Goal: Task Accomplishment & Management: Manage account settings

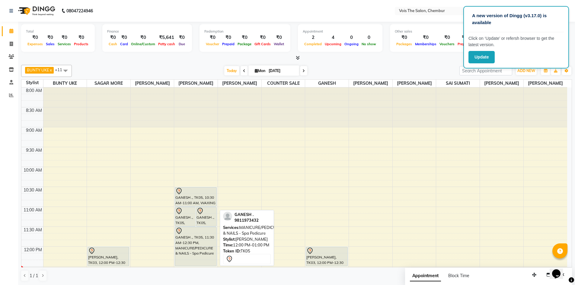
scroll to position [91, 0]
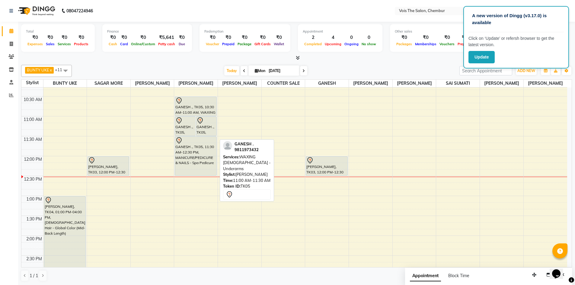
click at [199, 134] on div "GANESH ., TK05, 11:00 AM-11:30 AM, WAXING FEMALE - Underarms" at bounding box center [206, 126] width 20 height 19
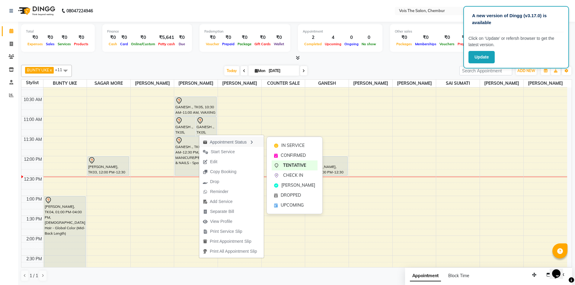
click at [239, 141] on div "Appointment Status" at bounding box center [231, 142] width 65 height 10
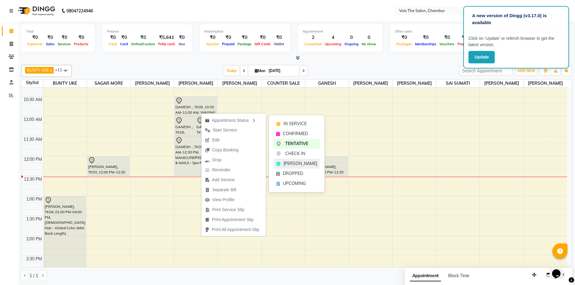
click at [301, 165] on span "[PERSON_NAME]" at bounding box center [301, 164] width 34 height 6
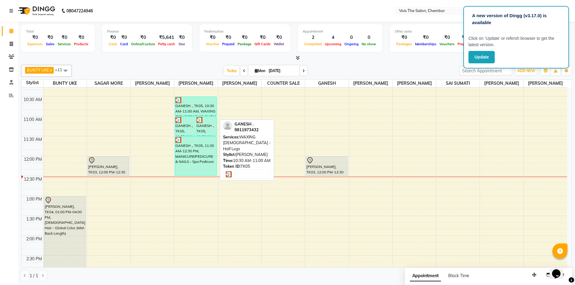
click at [189, 112] on div "GANESH ., TK05, 10:30 AM-11:00 AM, WAXING FEMALE - Half Legs" at bounding box center [195, 106] width 41 height 19
select select "3"
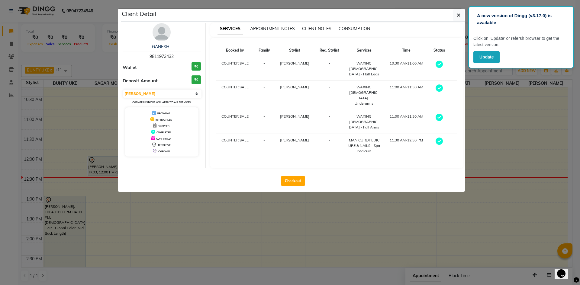
click at [351, 64] on div "WAXING [DEMOGRAPHIC_DATA] - Half Legs" at bounding box center [364, 69] width 33 height 16
click at [161, 127] on span "DROPPED" at bounding box center [164, 126] width 12 height 3
click at [457, 10] on button "button" at bounding box center [458, 14] width 11 height 11
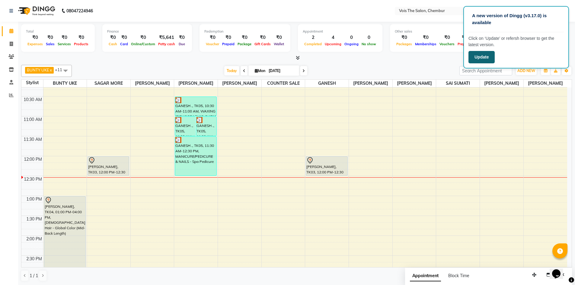
click at [476, 53] on button "Update" at bounding box center [482, 57] width 26 height 12
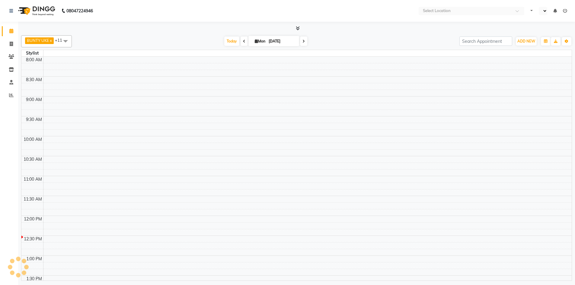
select select "en"
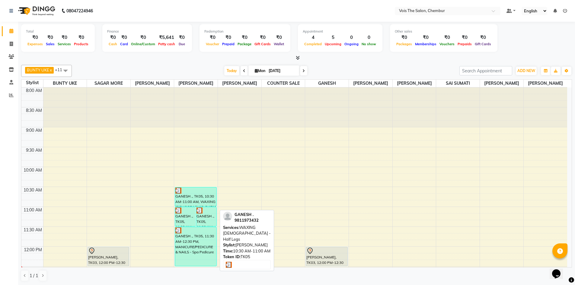
click at [197, 207] on div "GANESH ., TK05, 10:30 AM-11:00 AM, WAXING FEMALE - Half Legs" at bounding box center [195, 197] width 41 height 19
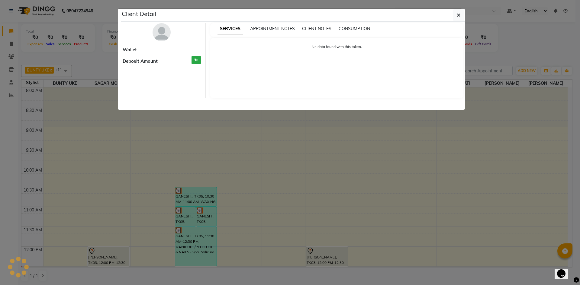
select select "3"
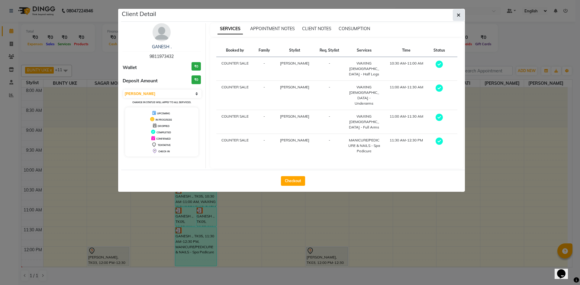
click at [457, 13] on icon "button" at bounding box center [459, 15] width 4 height 5
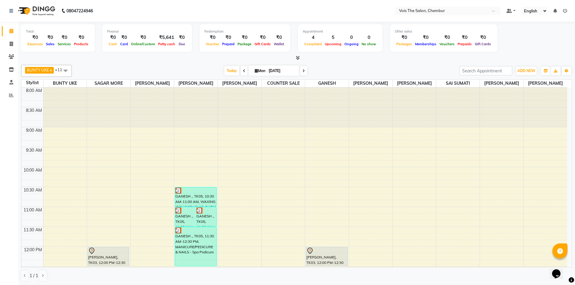
drag, startPoint x: 191, startPoint y: 202, endPoint x: 186, endPoint y: 152, distance: 49.8
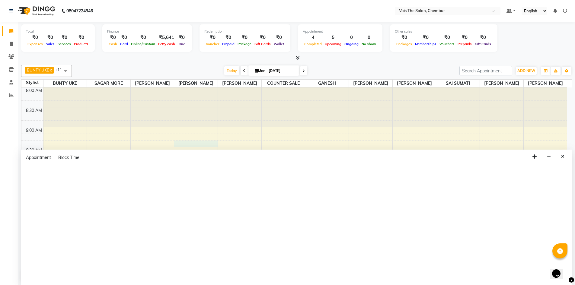
click at [186, 152] on div "Appointment Block Time" at bounding box center [296, 159] width 551 height 19
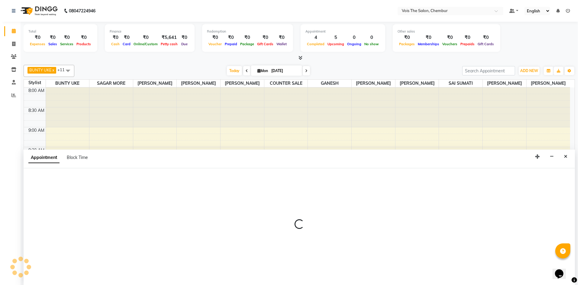
scroll to position [0, 0]
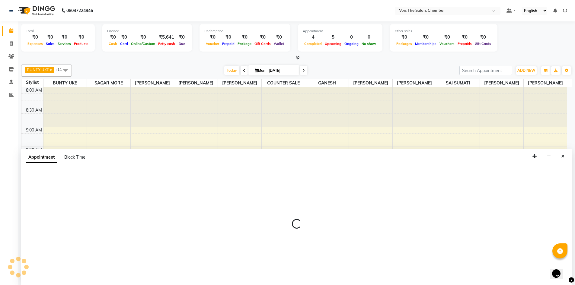
select select "79330"
select select "tentative"
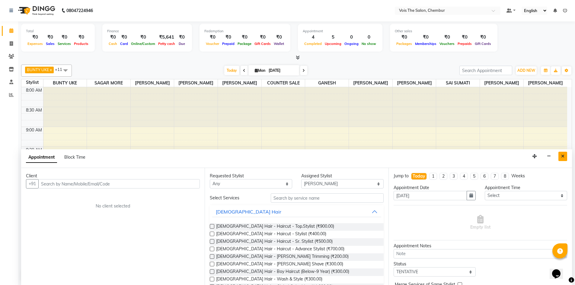
click at [561, 156] on button "Close" at bounding box center [563, 156] width 9 height 9
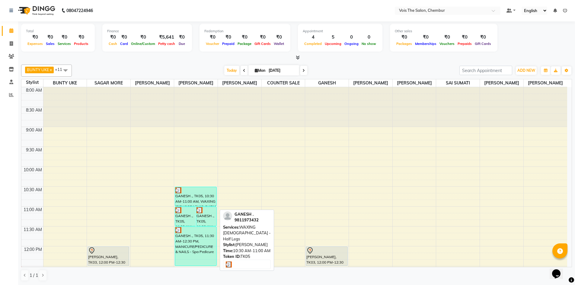
click at [196, 194] on div at bounding box center [195, 191] width 40 height 6
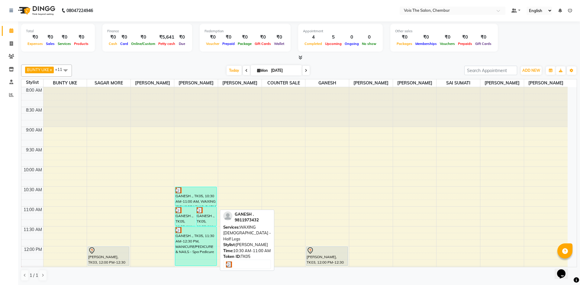
select select "3"
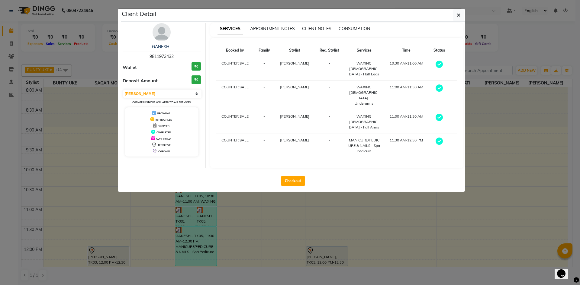
drag, startPoint x: 196, startPoint y: 198, endPoint x: 485, endPoint y: 145, distance: 293.9
click at [485, 145] on ngb-modal-window "Client Detail GANESH . 9811973432 Wallet ₹0 Deposit Amount ₹0 Select MARK DONE …" at bounding box center [290, 142] width 580 height 285
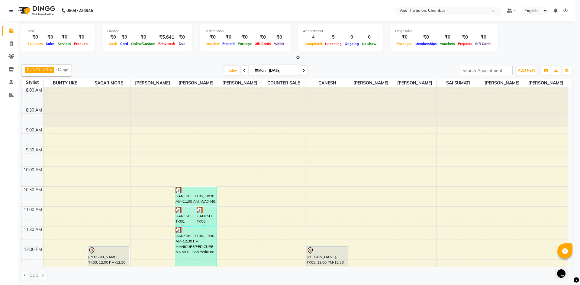
drag, startPoint x: 485, startPoint y: 145, endPoint x: 332, endPoint y: 171, distance: 155.4
click at [332, 171] on ngb-modal-window "Client Detail GANESH . 9811973432 Wallet ₹0 Deposit Amount ₹0 Select MARK DONE …" at bounding box center [290, 142] width 580 height 285
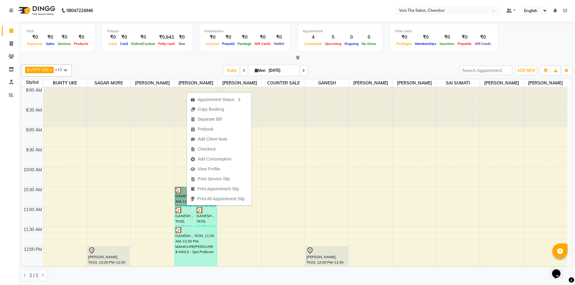
drag, startPoint x: 187, startPoint y: 206, endPoint x: 205, endPoint y: 111, distance: 97.0
click at [205, 111] on body "08047224946 Select Location × Vois The Salon, Chembur Default Panel My Panel En…" at bounding box center [287, 142] width 575 height 285
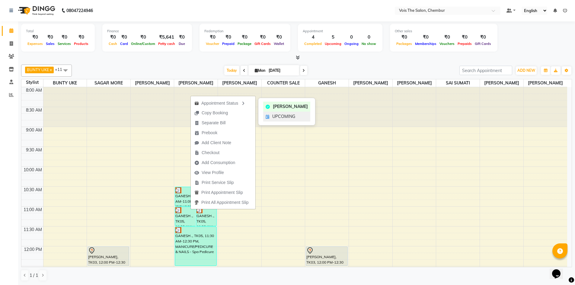
click at [278, 116] on span "UPCOMING" at bounding box center [283, 117] width 23 height 6
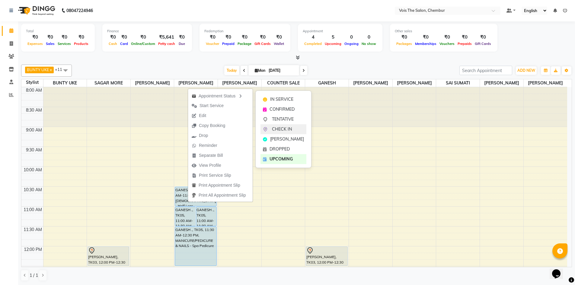
click at [270, 126] on div "CHECK IN" at bounding box center [284, 129] width 46 height 10
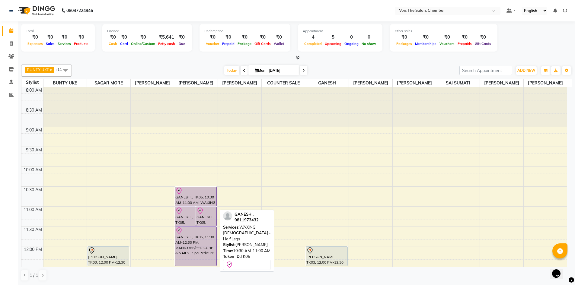
click at [188, 201] on div "GANESH ., TK05, 10:30 AM-11:00 AM, WAXING FEMALE - Half Legs" at bounding box center [195, 196] width 41 height 19
select select "8"
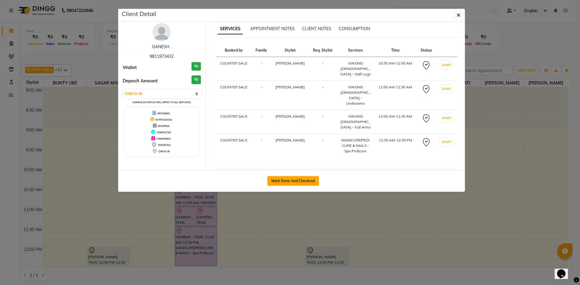
click at [293, 178] on button "Mark Done And Checkout" at bounding box center [293, 181] width 52 height 10
select select "service"
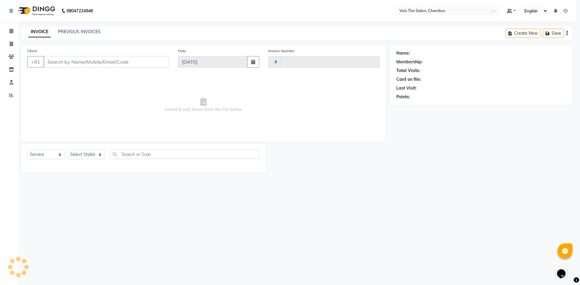
type input "0772"
select select "8261"
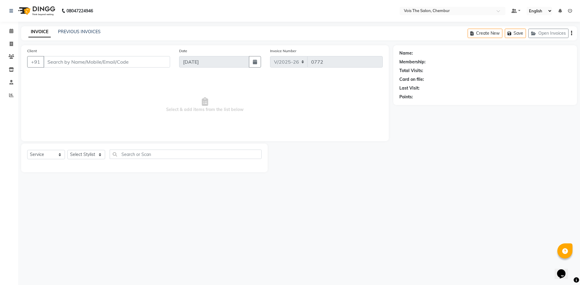
type input "9811973432"
select select "79330"
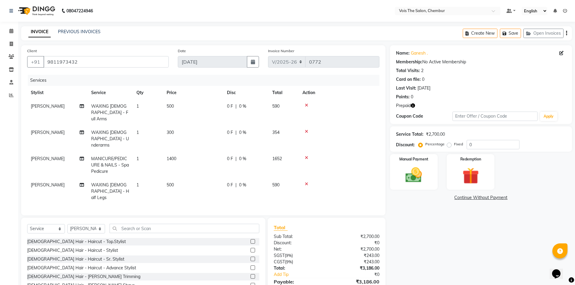
click at [175, 104] on td "500" at bounding box center [193, 113] width 60 height 26
select select "79330"
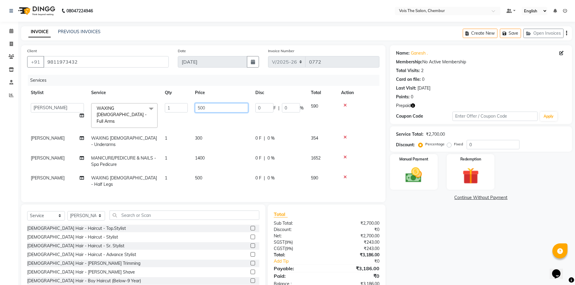
click at [214, 109] on input "500" at bounding box center [221, 107] width 53 height 9
type input "5"
type input "600"
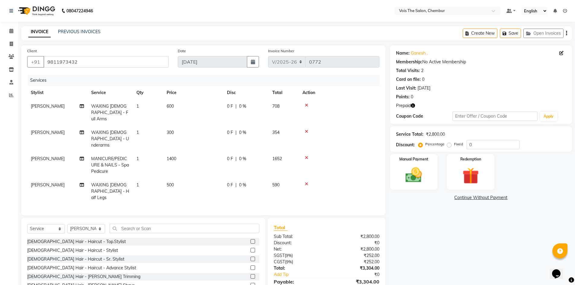
click at [207, 130] on td "300" at bounding box center [193, 139] width 60 height 26
select select "79330"
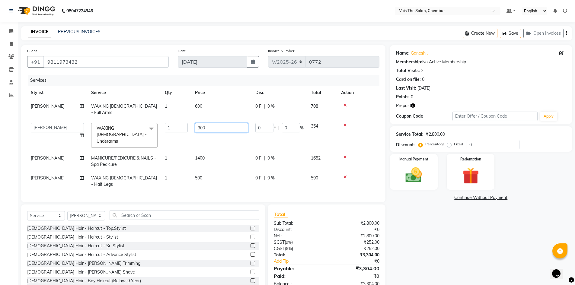
click at [212, 123] on input "300" at bounding box center [221, 127] width 53 height 9
type input "3"
type input "400"
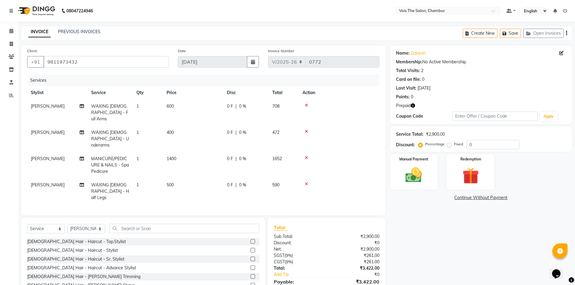
click at [227, 152] on tr "SHALAN BHAGWAN MANICURE/PEDICURE & NAILS - Spa Pedicure 1 1400 0 F | 0 % 1652" at bounding box center [203, 165] width 352 height 26
click at [197, 152] on td "1400" at bounding box center [193, 165] width 60 height 26
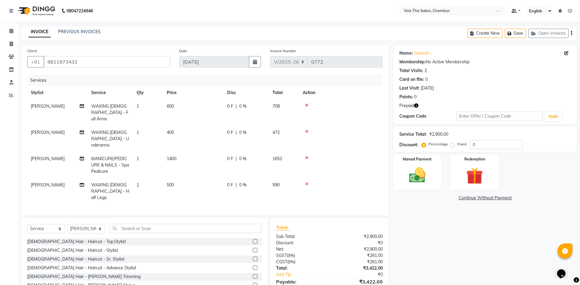
select select "79330"
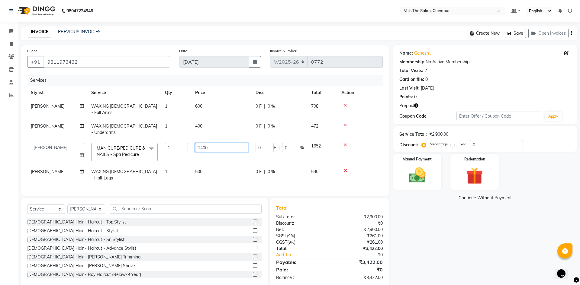
click at [214, 143] on input "1400" at bounding box center [221, 147] width 53 height 9
type input "1"
type input "1500"
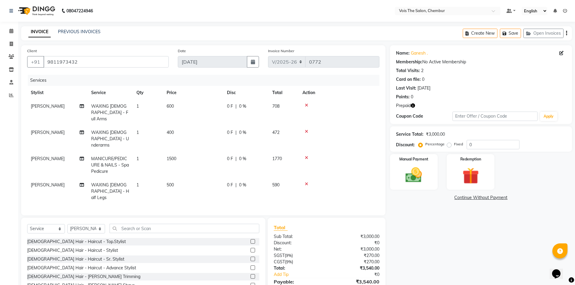
click at [209, 159] on tbody "SHALAN BHAGWAN WAXING FEMALE - Full Arms 1 600 0 F | 0 % 708 SHALAN BHAGWAN WAX…" at bounding box center [203, 152] width 352 height 105
click at [182, 178] on td "500" at bounding box center [193, 191] width 60 height 26
select select "79330"
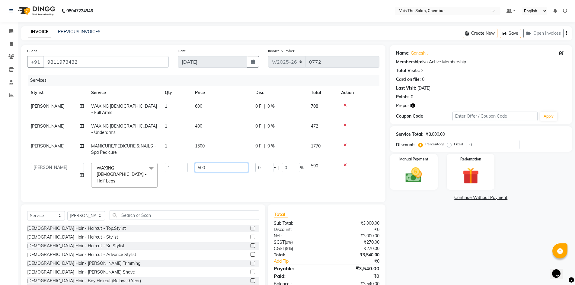
click at [209, 163] on input "500" at bounding box center [221, 167] width 53 height 9
type input "5"
type input "600"
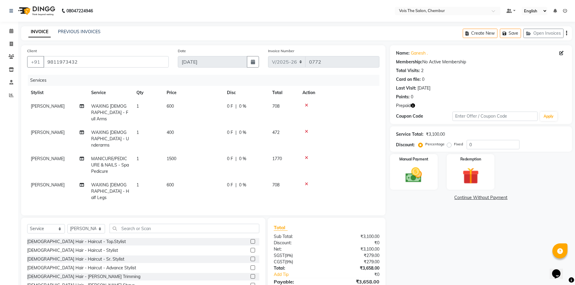
click at [41, 10] on img at bounding box center [35, 10] width 41 height 17
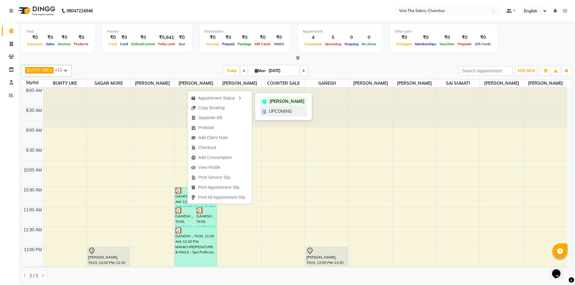
click at [273, 113] on span "UPCOMING" at bounding box center [280, 111] width 23 height 6
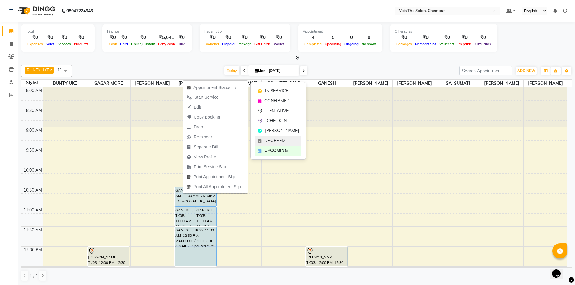
click at [271, 138] on span "DROPPED" at bounding box center [275, 141] width 20 height 6
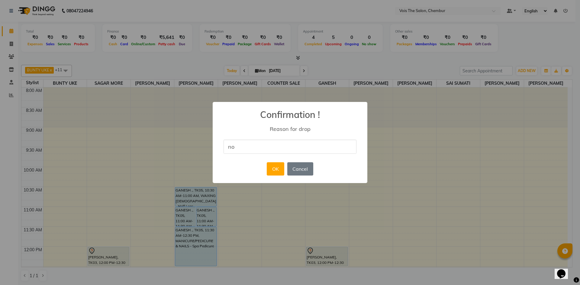
type input "n"
type input "billing mistakes"
click at [280, 175] on button "OK" at bounding box center [275, 168] width 17 height 13
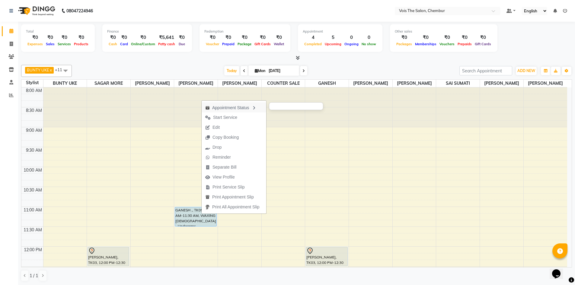
click at [256, 107] on icon "button" at bounding box center [254, 108] width 5 height 4
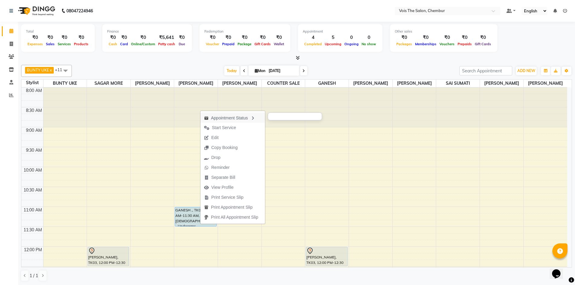
click at [224, 118] on div "Appointment Status" at bounding box center [233, 118] width 65 height 10
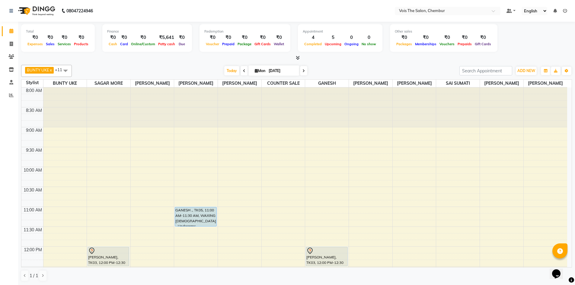
click at [224, 118] on div at bounding box center [239, 108] width 43 height 40
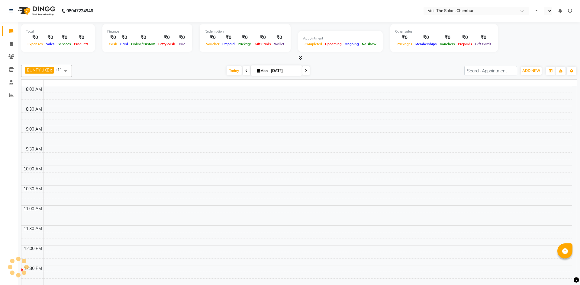
select select "en"
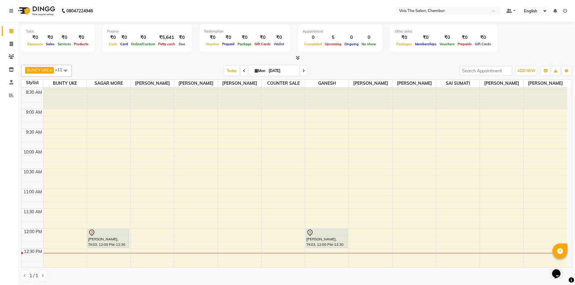
scroll to position [18, 0]
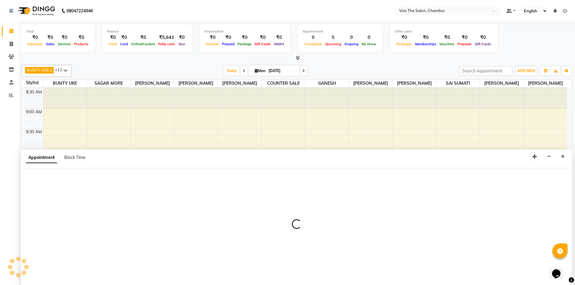
scroll to position [0, 0]
select select "79330"
select select "tentative"
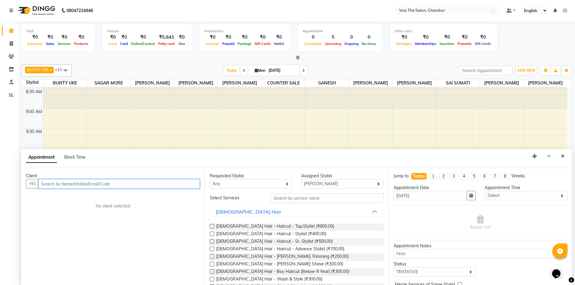
click at [78, 181] on input "text" at bounding box center [119, 183] width 162 height 9
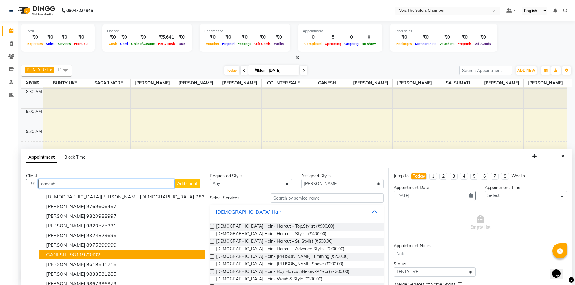
click at [94, 252] on ngb-highlight "9811973432" at bounding box center [85, 255] width 30 height 6
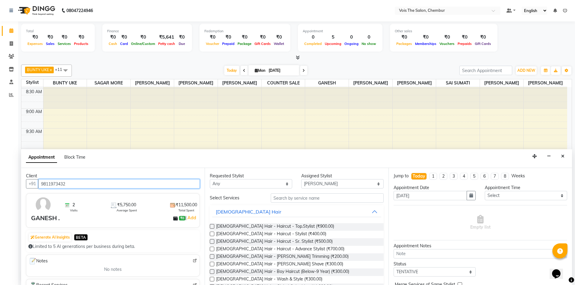
type input "9811973432"
click at [316, 199] on input "text" at bounding box center [327, 198] width 113 height 9
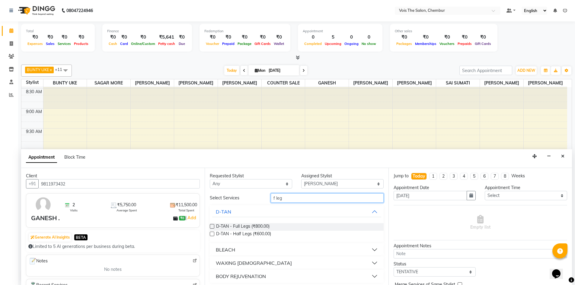
type input "f leg"
drag, startPoint x: 371, startPoint y: 210, endPoint x: 373, endPoint y: 262, distance: 51.7
click at [373, 262] on ngb-accordion "D-TAN D-TAN - Full Legs (₹800.00) D-TAN - Half Legs (₹600.00) BLEACH WAXING [DE…" at bounding box center [297, 244] width 174 height 78
click at [373, 262] on button "WAXING [DEMOGRAPHIC_DATA]" at bounding box center [296, 263] width 169 height 11
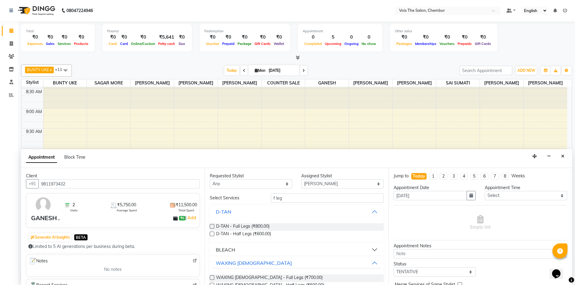
click at [370, 213] on button "D-TAN" at bounding box center [296, 212] width 169 height 11
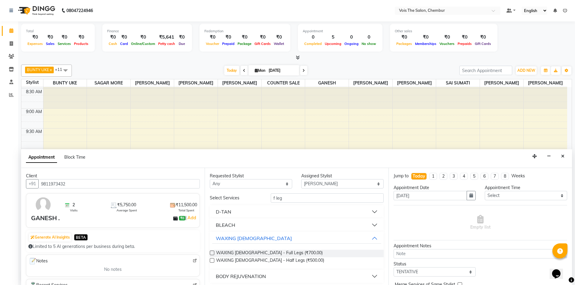
click at [318, 262] on div "WAXING [DEMOGRAPHIC_DATA] - Half Legs (₹500.00)" at bounding box center [297, 262] width 174 height 8
click at [283, 258] on span "WAXING [DEMOGRAPHIC_DATA] - Half Legs (₹500.00)" at bounding box center [270, 262] width 108 height 8
checkbox input "false"
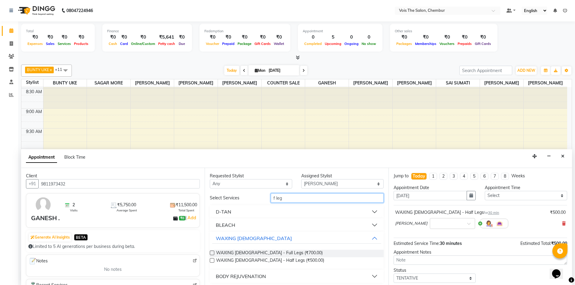
click at [305, 201] on input "f leg" at bounding box center [327, 198] width 113 height 9
type input "f"
type input "ll arms"
click at [304, 256] on div "WAXING [DEMOGRAPHIC_DATA] - Full Arms (₹500.00)" at bounding box center [297, 254] width 174 height 8
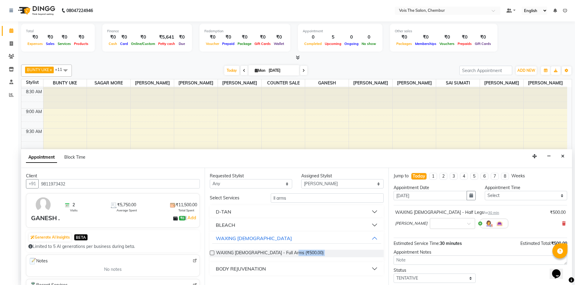
click at [304, 256] on div "WAXING [DEMOGRAPHIC_DATA] - Full Arms (₹500.00)" at bounding box center [297, 254] width 174 height 8
click at [303, 251] on div "WAXING [DEMOGRAPHIC_DATA] - Full Arms (₹500.00)" at bounding box center [297, 254] width 174 height 8
click at [280, 253] on span "WAXING [DEMOGRAPHIC_DATA] - Full Arms (₹500.00)" at bounding box center [270, 254] width 108 height 8
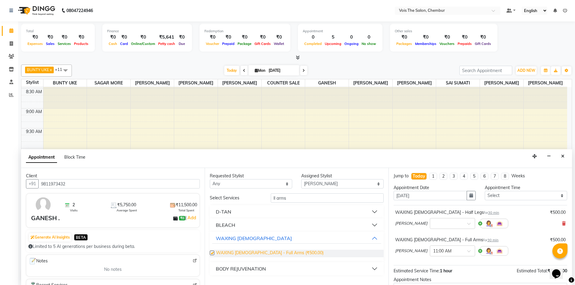
checkbox input "false"
click at [327, 199] on input "ll arms" at bounding box center [327, 198] width 113 height 9
type input "l"
type input "rarm"
click at [307, 253] on div "WAXING [DEMOGRAPHIC_DATA] - Underarms (₹300.00)" at bounding box center [297, 254] width 174 height 8
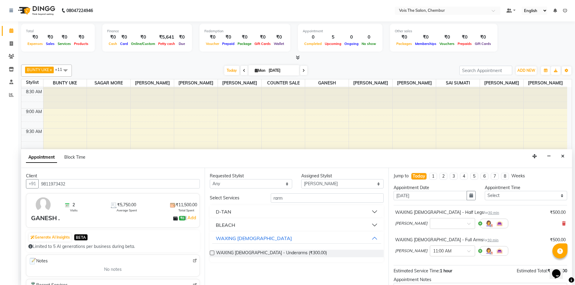
click at [307, 252] on div "WAXING [DEMOGRAPHIC_DATA] - Underarms (₹300.00)" at bounding box center [297, 254] width 174 height 8
click at [286, 252] on span "WAXING [DEMOGRAPHIC_DATA] - Underarms (₹300.00)" at bounding box center [271, 254] width 111 height 8
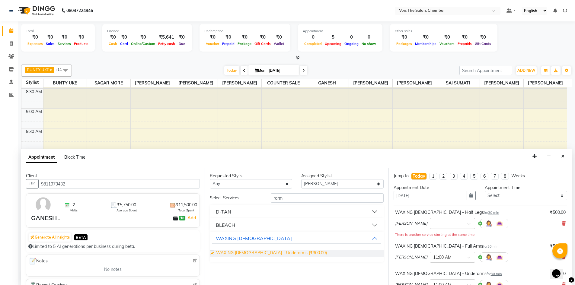
checkbox input "false"
click at [301, 201] on input "rarm" at bounding box center [327, 198] width 113 height 9
type input "r"
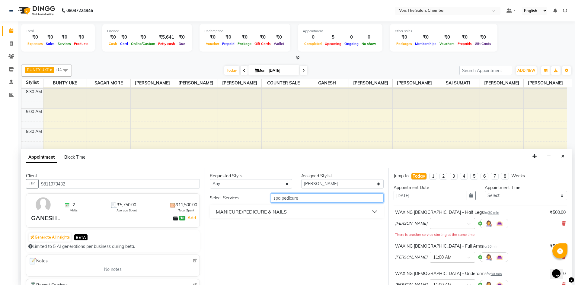
type input "spa pedicure"
click at [297, 214] on button "MANICURE/PEDICURE & NAILS" at bounding box center [296, 212] width 169 height 11
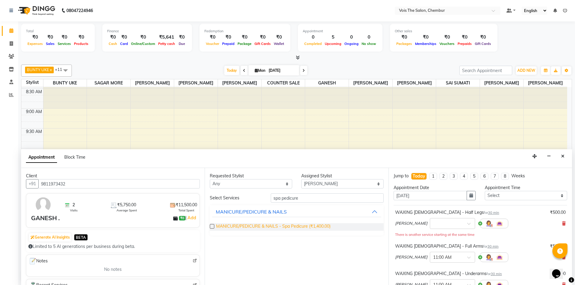
click at [298, 227] on span "MANICURE/PEDICURE & NAILS - Spa Pedicure (₹1,400.00)" at bounding box center [273, 227] width 114 height 8
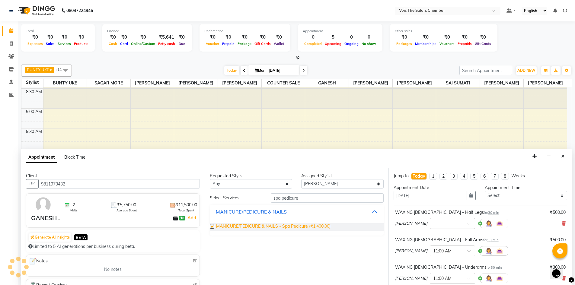
checkbox input "false"
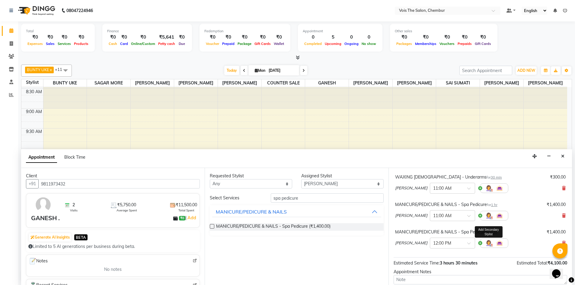
scroll to position [91, 0]
click at [562, 214] on icon at bounding box center [564, 216] width 4 height 4
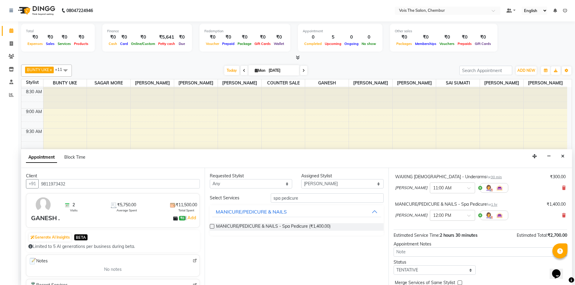
scroll to position [118, 0]
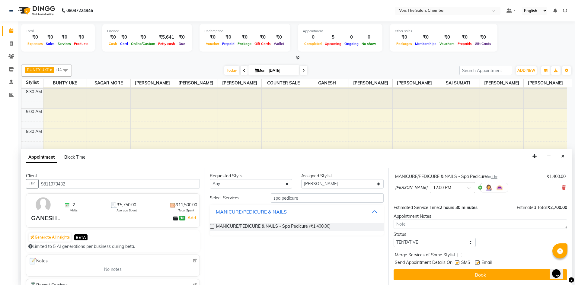
click at [457, 262] on label at bounding box center [457, 263] width 5 height 5
click at [457, 262] on input "checkbox" at bounding box center [457, 264] width 4 height 4
checkbox input "false"
click at [477, 262] on label at bounding box center [477, 263] width 5 height 5
click at [477, 262] on input "checkbox" at bounding box center [477, 264] width 4 height 4
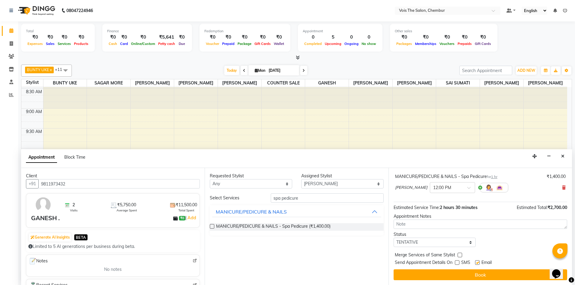
checkbox input "false"
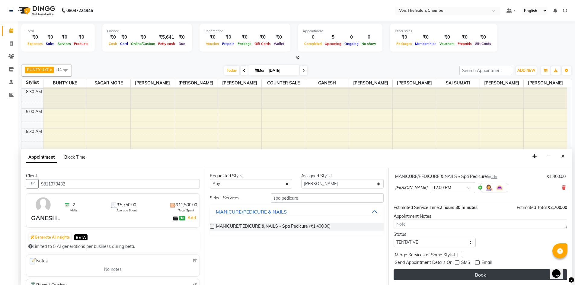
click at [475, 275] on button "Book" at bounding box center [481, 275] width 174 height 11
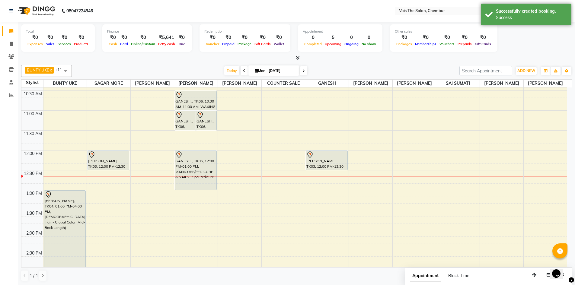
scroll to position [97, 0]
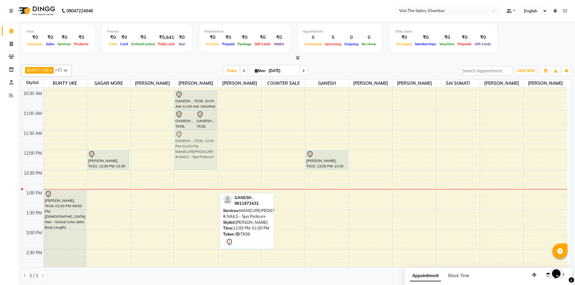
drag, startPoint x: 199, startPoint y: 161, endPoint x: 195, endPoint y: 142, distance: 18.9
click at [195, 142] on div "GANESH ., TK06, 11:00 AM-11:30 AM, WAXING [DEMOGRAPHIC_DATA] - Full Arms GANESH…" at bounding box center [195, 290] width 43 height 598
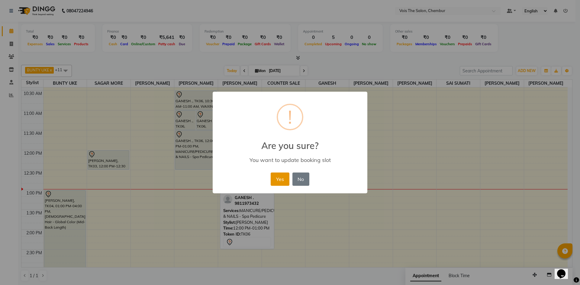
click at [278, 180] on button "Yes" at bounding box center [280, 179] width 18 height 13
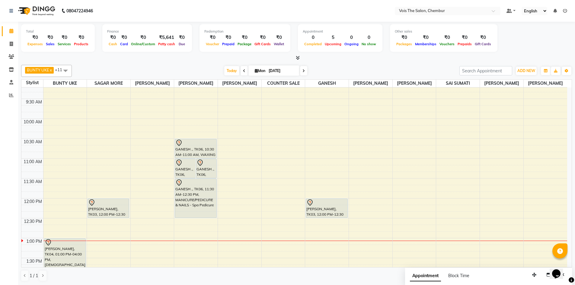
scroll to position [48, 0]
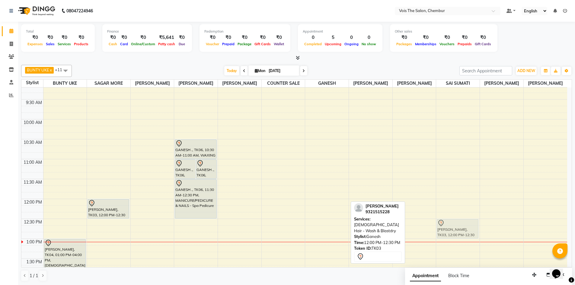
drag, startPoint x: 329, startPoint y: 221, endPoint x: 452, endPoint y: 240, distance: 124.4
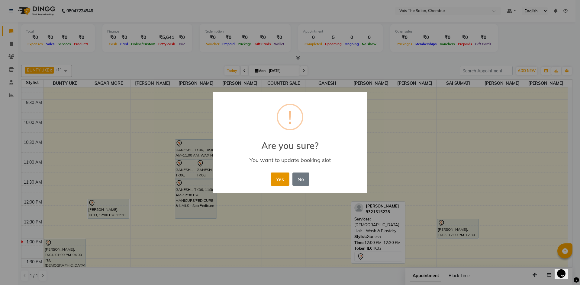
click at [285, 178] on button "Yes" at bounding box center [280, 179] width 18 height 13
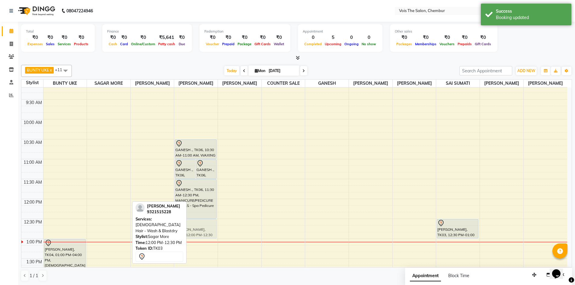
drag, startPoint x: 94, startPoint y: 217, endPoint x: 177, endPoint y: 240, distance: 86.2
click at [177, 240] on div "BUNTY UKE x COUNTER SALE x GANESH x [PERSON_NAME] x [PERSON_NAME] x SAGAR MORE …" at bounding box center [296, 174] width 551 height 222
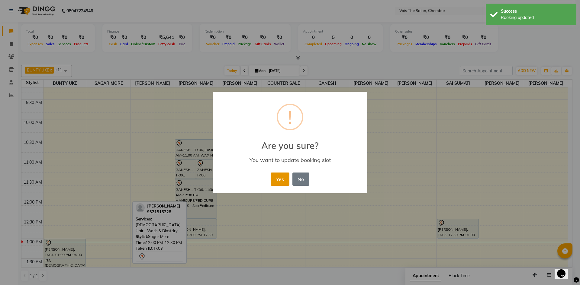
click at [278, 185] on button "Yes" at bounding box center [280, 179] width 18 height 13
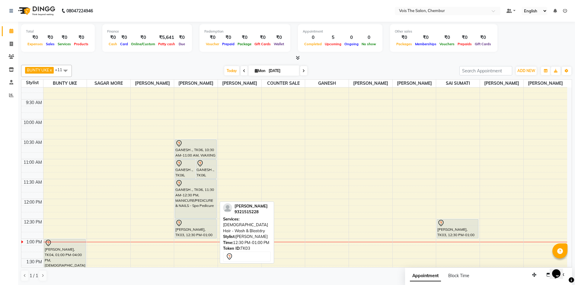
click at [191, 239] on div "[PERSON_NAME], TK03, 12:30 PM-01:00 PM, [DEMOGRAPHIC_DATA] Hair - Wash & Blastd…" at bounding box center [195, 229] width 41 height 19
click at [190, 238] on div "[PERSON_NAME], TK03, 12:30 PM-01:00 PM, [DEMOGRAPHIC_DATA] Hair - Wash & Blastd…" at bounding box center [195, 229] width 41 height 19
select select "7"
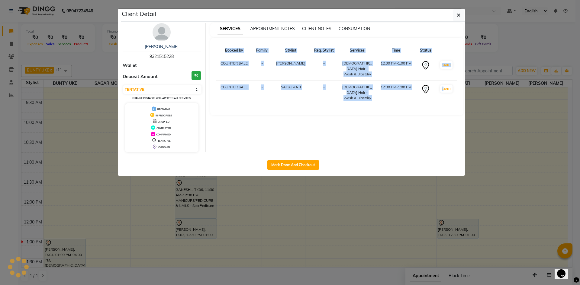
click at [190, 238] on ngb-modal-window "Client Detail [PERSON_NAME] 9321515228 Wallet Deposit Amount ₹0 Select IN SERVI…" at bounding box center [290, 142] width 580 height 285
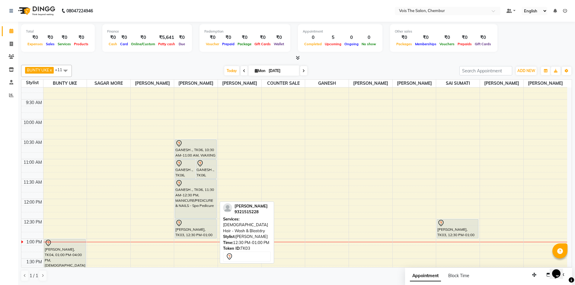
click at [190, 238] on div "[PERSON_NAME], TK03, 12:30 PM-01:00 PM, [DEMOGRAPHIC_DATA] Hair - Wash & Blastd…" at bounding box center [195, 229] width 41 height 19
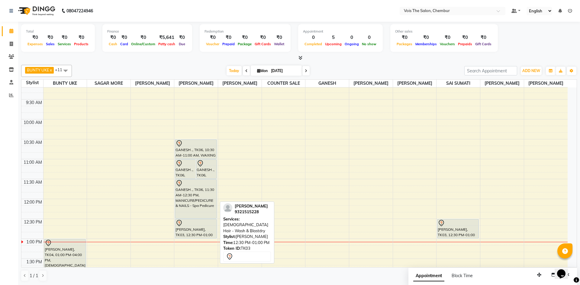
select select "7"
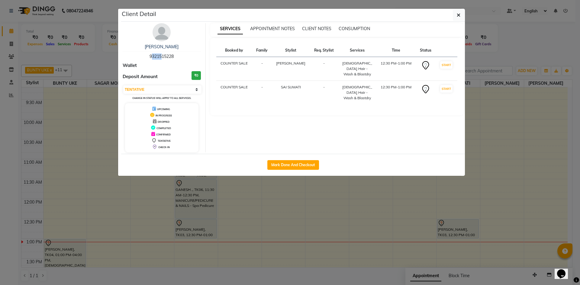
drag, startPoint x: 159, startPoint y: 56, endPoint x: 139, endPoint y: 53, distance: 20.5
click at [139, 53] on div "[PERSON_NAME] 9321515228" at bounding box center [162, 52] width 78 height 16
drag, startPoint x: 147, startPoint y: 54, endPoint x: 176, endPoint y: 56, distance: 29.0
click at [176, 56] on div "[PERSON_NAME] 9321515228" at bounding box center [162, 52] width 78 height 16
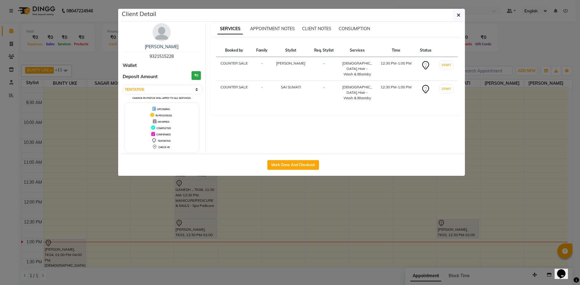
copy span "9321515228"
click at [457, 13] on icon "button" at bounding box center [459, 15] width 4 height 5
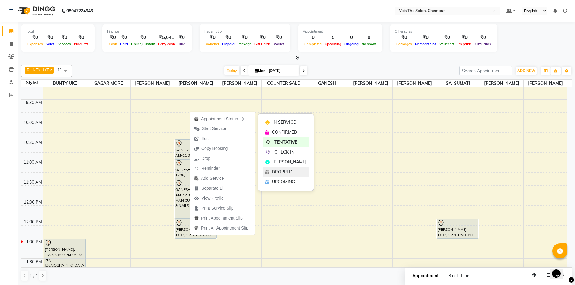
click at [278, 172] on span "DROPPED" at bounding box center [282, 172] width 20 height 6
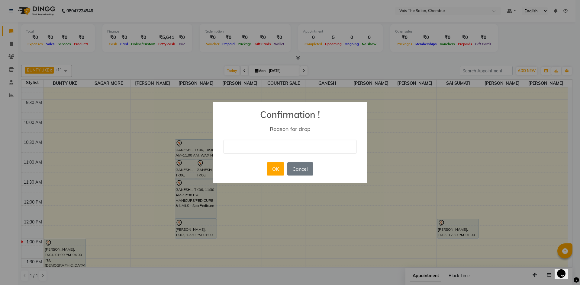
click at [266, 146] on input "text" at bounding box center [289, 147] width 133 height 14
type input "/"
click at [280, 171] on button "OK" at bounding box center [275, 168] width 17 height 13
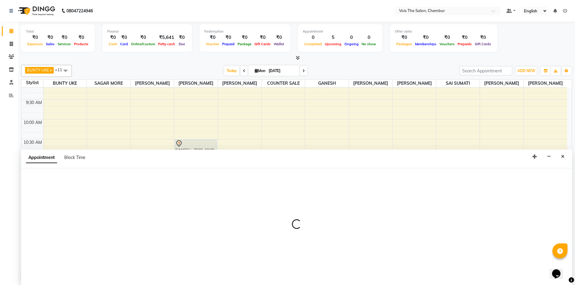
scroll to position [0, 0]
select select "79330"
select select "tentative"
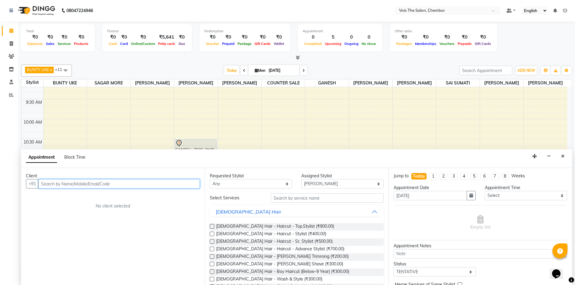
click at [147, 184] on input "text" at bounding box center [119, 183] width 162 height 9
paste input "9321515228"
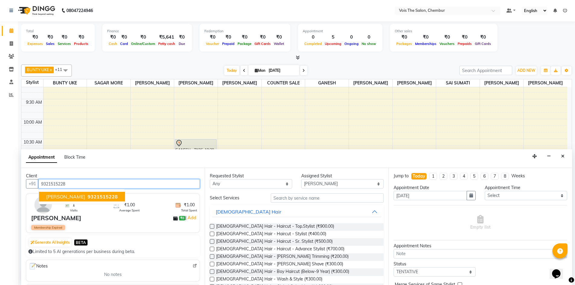
click at [88, 198] on span "9321515228" at bounding box center [103, 197] width 30 height 6
type input "9321515228"
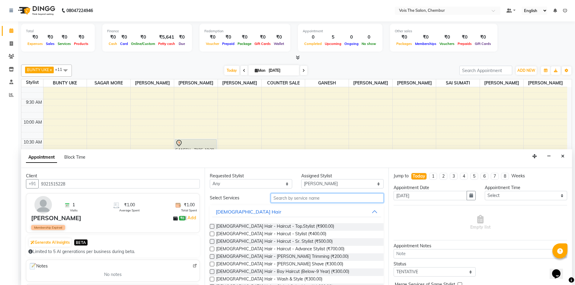
click at [311, 198] on input "text" at bounding box center [327, 198] width 113 height 9
type input "p"
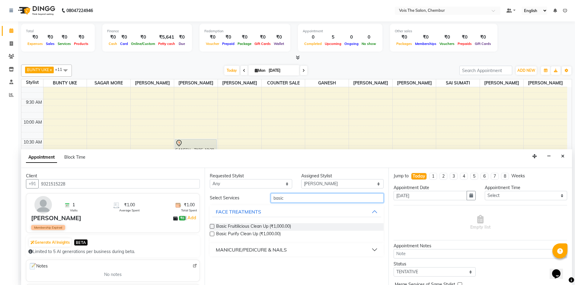
type input "basic"
click at [270, 250] on div "MANICURE/PEDICURE & NAILS" at bounding box center [251, 249] width 71 height 7
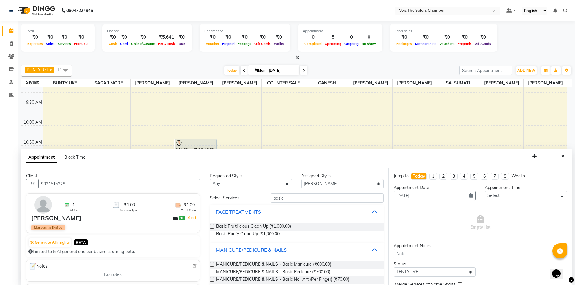
scroll to position [8, 0]
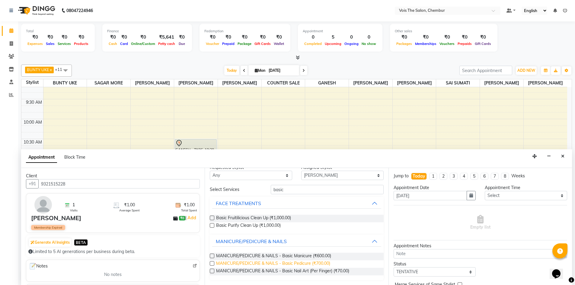
click at [293, 264] on span "MANICURE/PEDICURE & NAILS - Basic Pedicure (₹700.00)" at bounding box center [273, 265] width 114 height 8
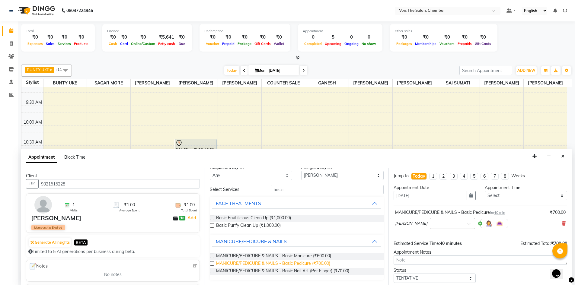
click at [288, 262] on span "MANICURE/PEDICURE & NAILS - Basic Pedicure (₹700.00)" at bounding box center [273, 265] width 114 height 8
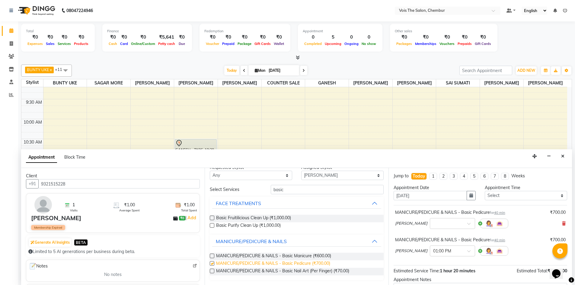
checkbox input "false"
click at [426, 224] on span "[PERSON_NAME]" at bounding box center [411, 224] width 32 height 6
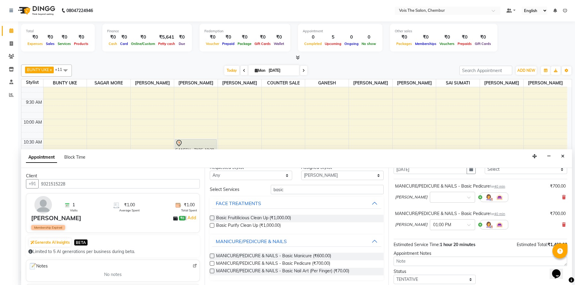
scroll to position [63, 0]
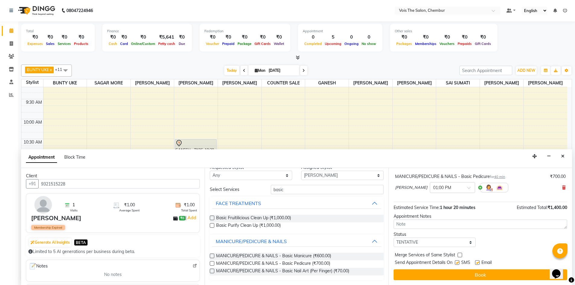
click at [458, 262] on label at bounding box center [457, 263] width 5 height 5
click at [458, 262] on input "checkbox" at bounding box center [457, 264] width 4 height 4
checkbox input "false"
click at [478, 262] on label at bounding box center [477, 263] width 5 height 5
click at [478, 262] on input "checkbox" at bounding box center [477, 264] width 4 height 4
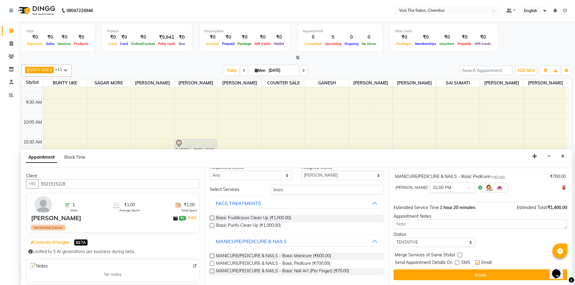
checkbox input "false"
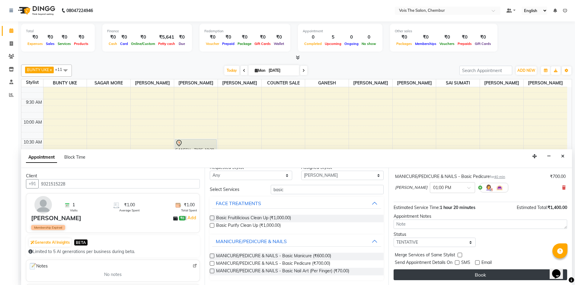
click at [469, 276] on button "Book" at bounding box center [481, 275] width 174 height 11
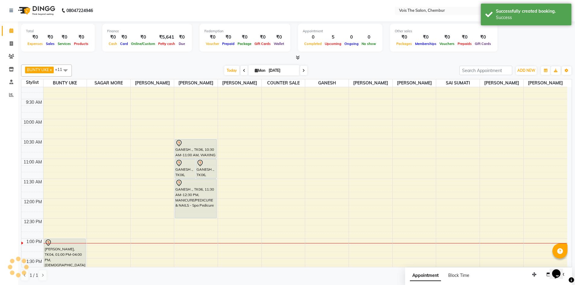
scroll to position [0, 0]
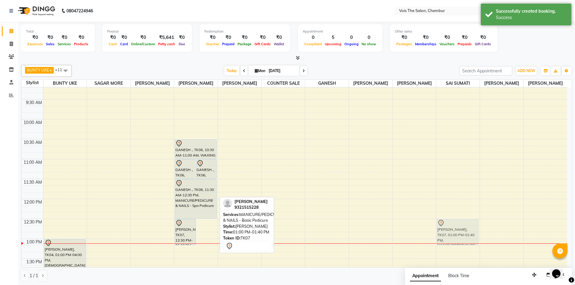
drag, startPoint x: 202, startPoint y: 254, endPoint x: 463, endPoint y: 235, distance: 261.9
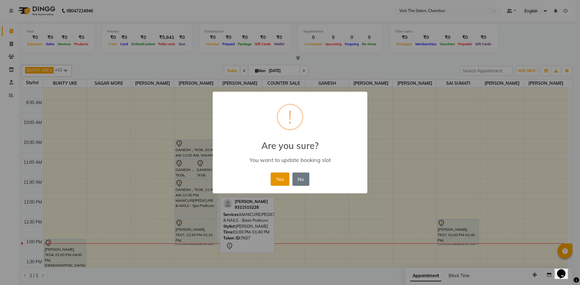
click at [276, 178] on button "Yes" at bounding box center [280, 179] width 18 height 13
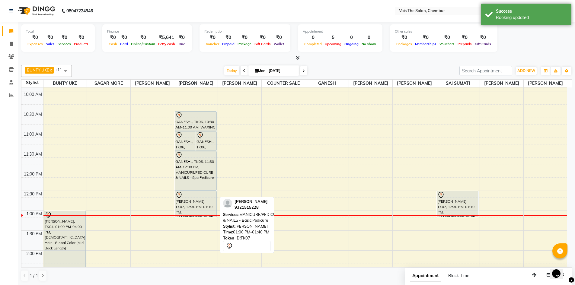
scroll to position [76, 0]
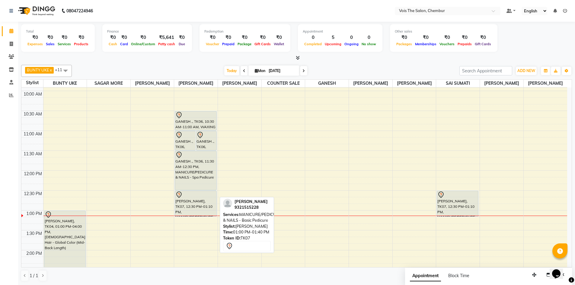
click at [140, 19] on nav "08047224946 Select Location × Vois The Salon, Chembur Default Panel My Panel En…" at bounding box center [287, 11] width 575 height 22
